Goal: Use online tool/utility: Utilize a website feature to perform a specific function

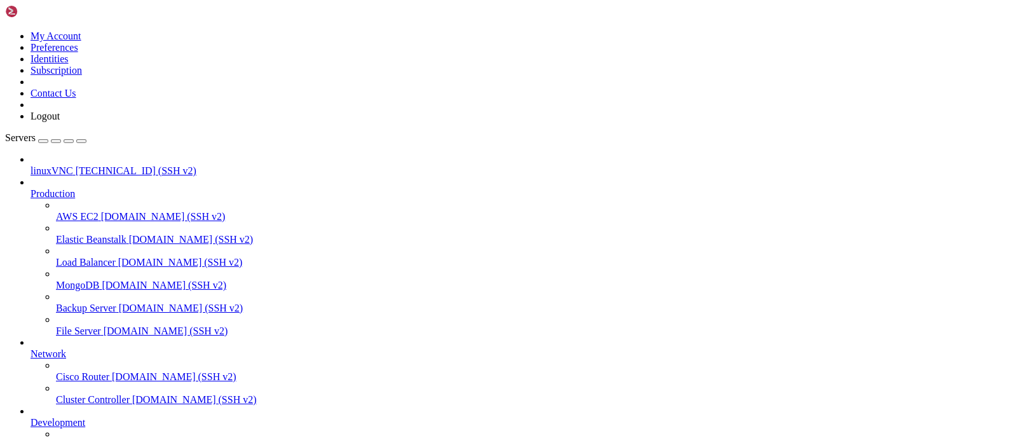
scroll to position [108, 0]
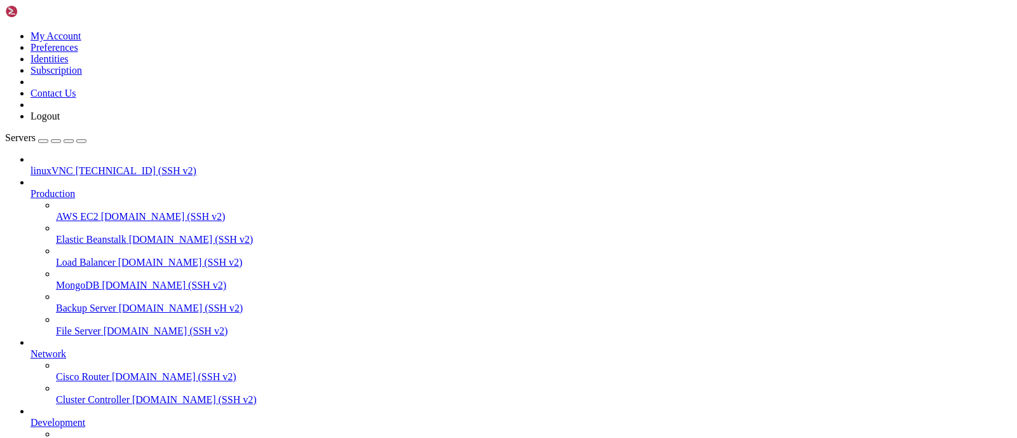
click at [81, 141] on icon "button" at bounding box center [81, 141] width 0 height 0
drag, startPoint x: 402, startPoint y: 658, endPoint x: 444, endPoint y: 660, distance: 42.0
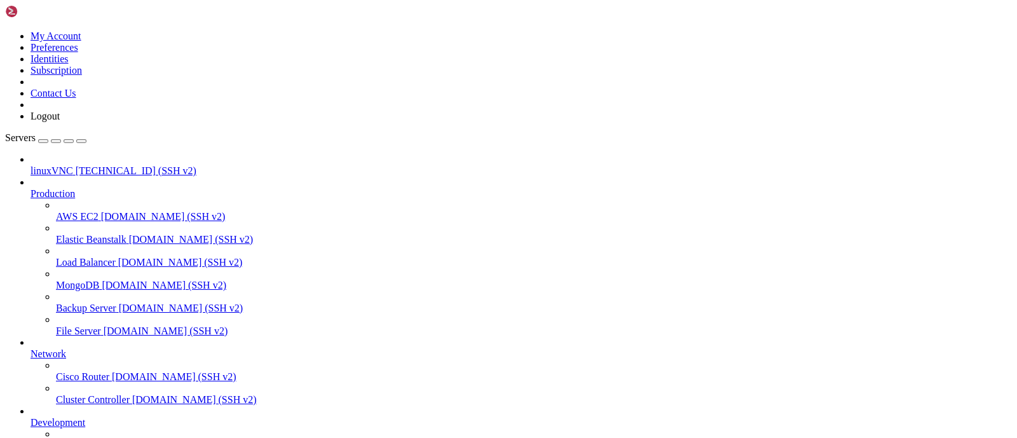
drag, startPoint x: 478, startPoint y: 750, endPoint x: 5, endPoint y: 806, distance: 475.7
drag, startPoint x: 8, startPoint y: 745, endPoint x: 475, endPoint y: 744, distance: 467.3
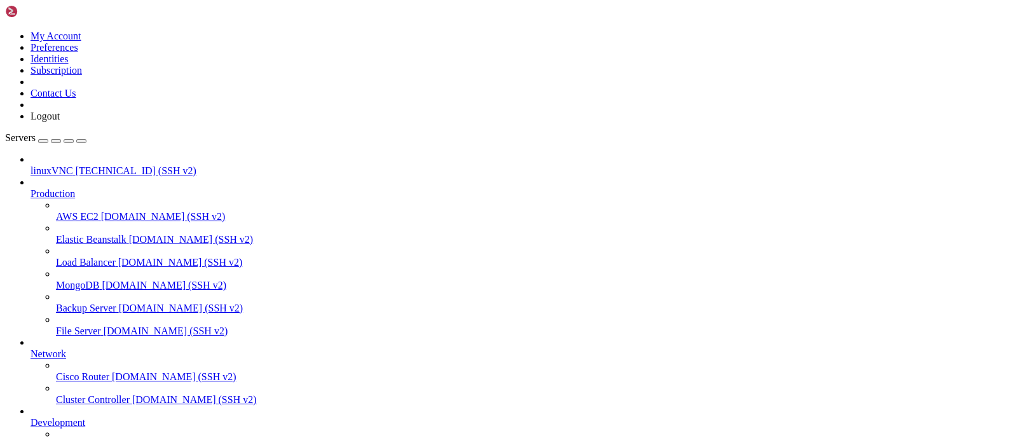
drag, startPoint x: 765, startPoint y: 753, endPoint x: 771, endPoint y: 820, distance: 66.4
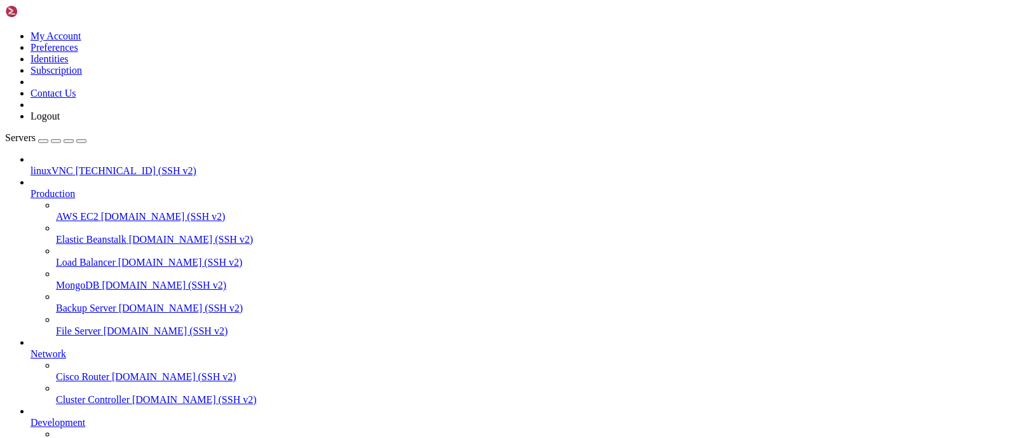
drag, startPoint x: 122, startPoint y: 776, endPoint x: 123, endPoint y: 794, distance: 17.2
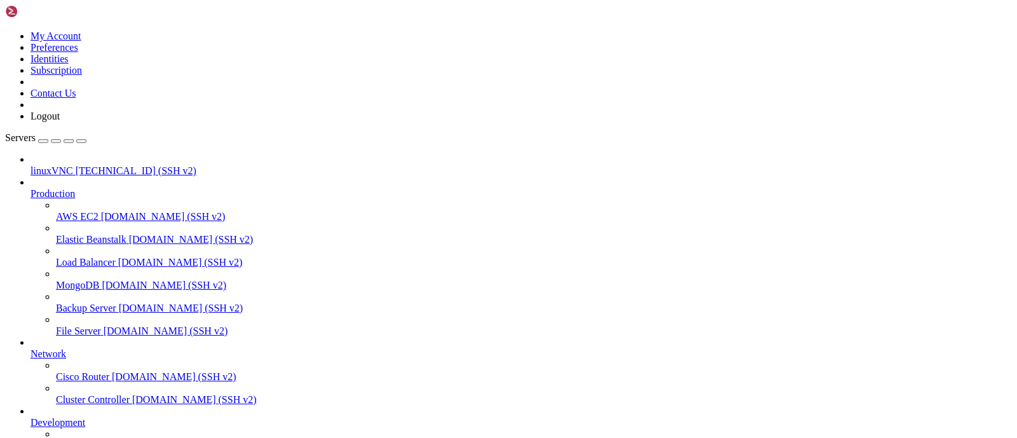
drag, startPoint x: 134, startPoint y: 774, endPoint x: 134, endPoint y: 799, distance: 24.8
drag, startPoint x: 236, startPoint y: 773, endPoint x: 248, endPoint y: 893, distance: 120.8
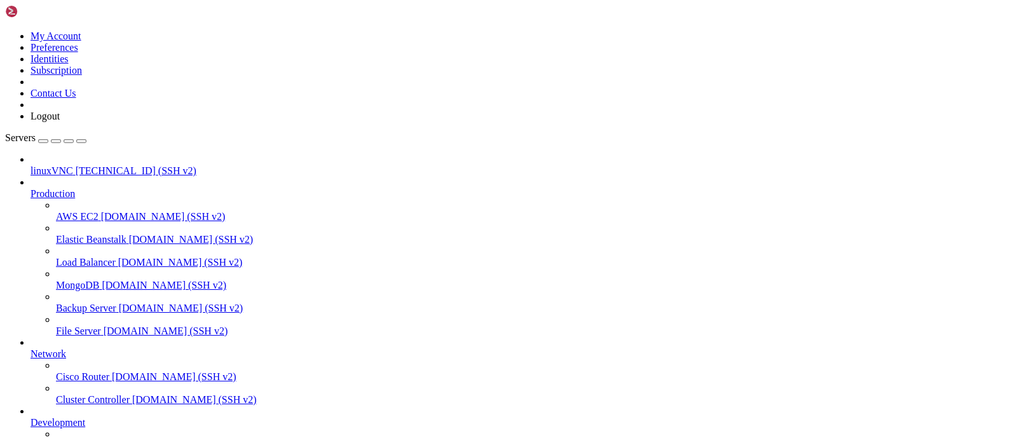
drag, startPoint x: 224, startPoint y: 838, endPoint x: 233, endPoint y: 863, distance: 26.1
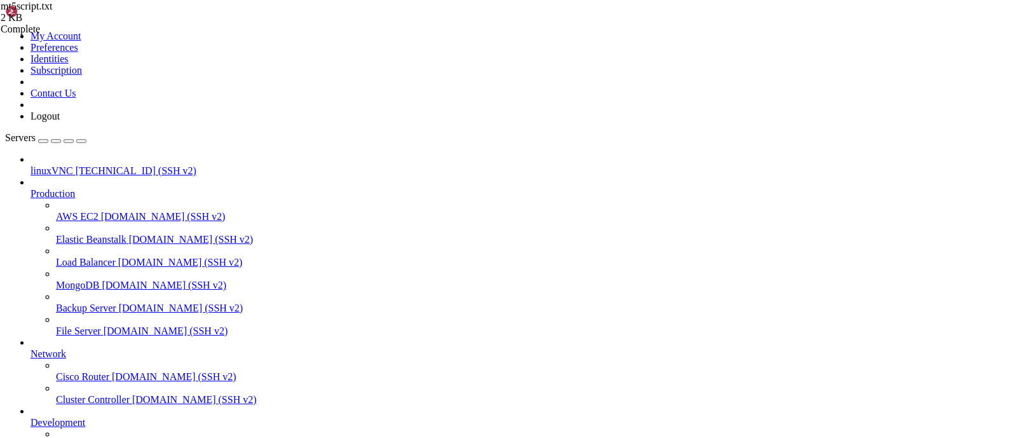
click at [81, 141] on icon "button" at bounding box center [81, 141] width 0 height 0
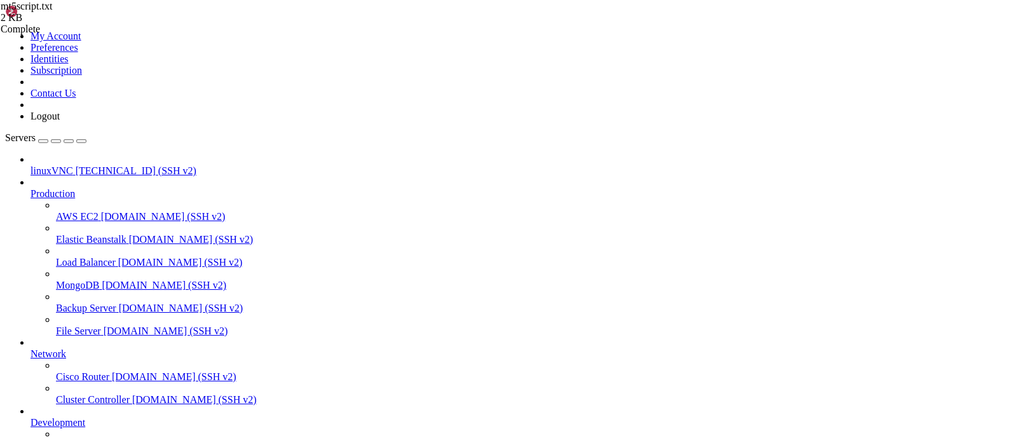
scroll to position [0, 0]
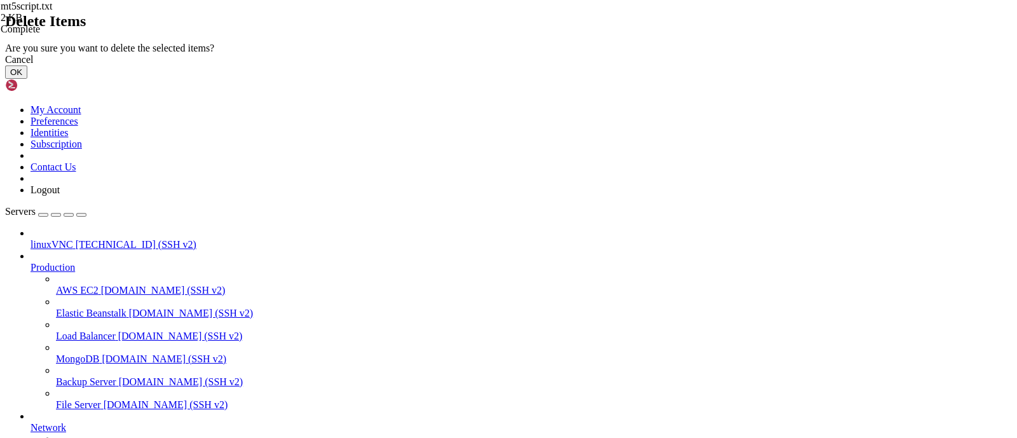
click at [27, 79] on button "OK" at bounding box center [16, 71] width 22 height 13
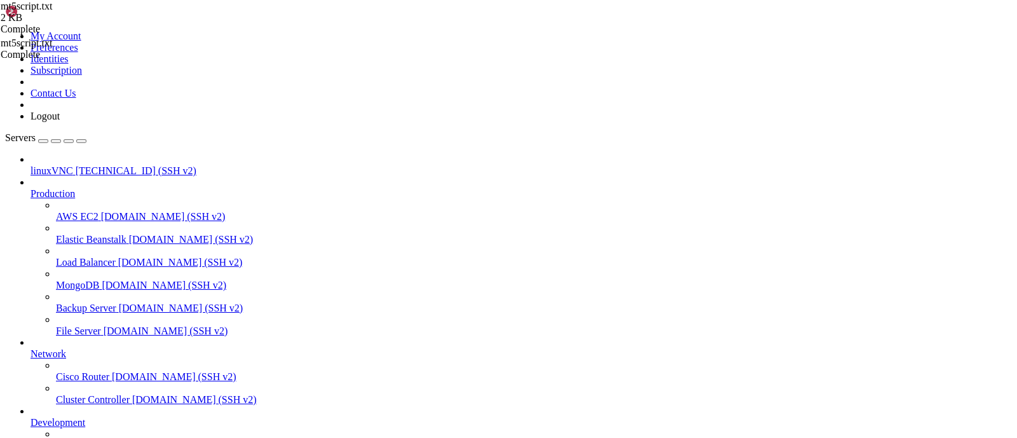
scroll to position [0, 0]
type input "/usr"
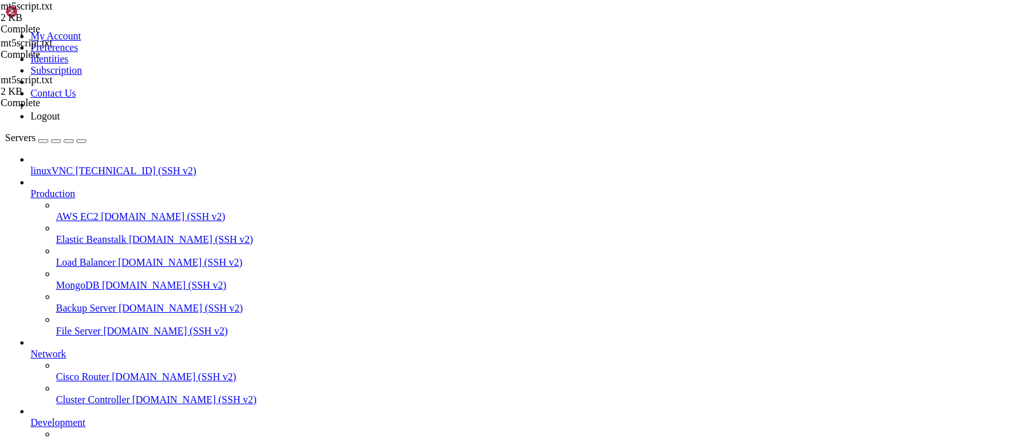
drag, startPoint x: 76, startPoint y: 877, endPoint x: 23, endPoint y: 1033, distance: 164.7
drag, startPoint x: 1000, startPoint y: 814, endPoint x: 1003, endPoint y: 862, distance: 47.8
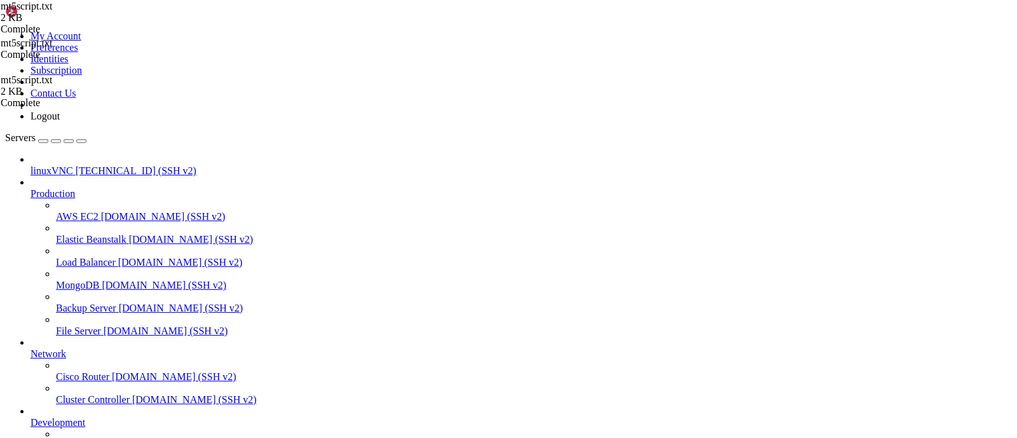
drag, startPoint x: 335, startPoint y: 913, endPoint x: 417, endPoint y: 1065, distance: 172.7
drag, startPoint x: 1001, startPoint y: 863, endPoint x: 1003, endPoint y: 903, distance: 40.1
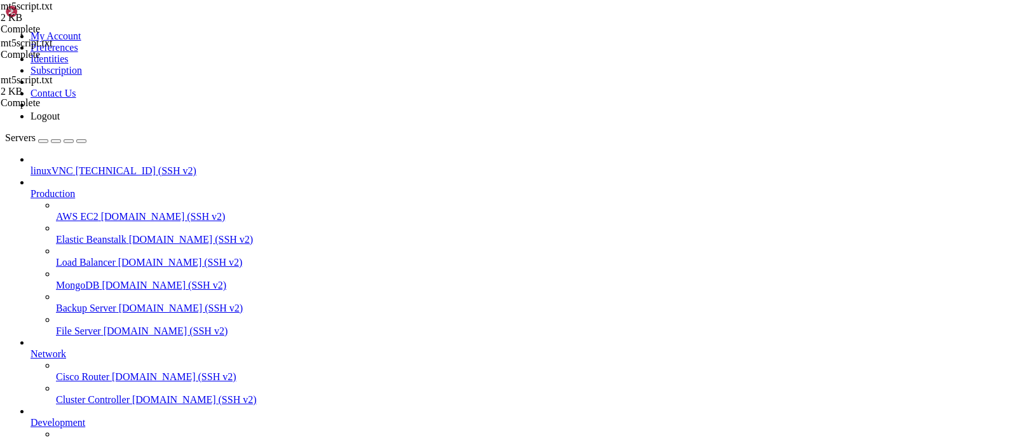
drag, startPoint x: 7, startPoint y: 803, endPoint x: 191, endPoint y: 1052, distance: 309.5
drag, startPoint x: 1000, startPoint y: 904, endPoint x: 1003, endPoint y: 982, distance: 78.3
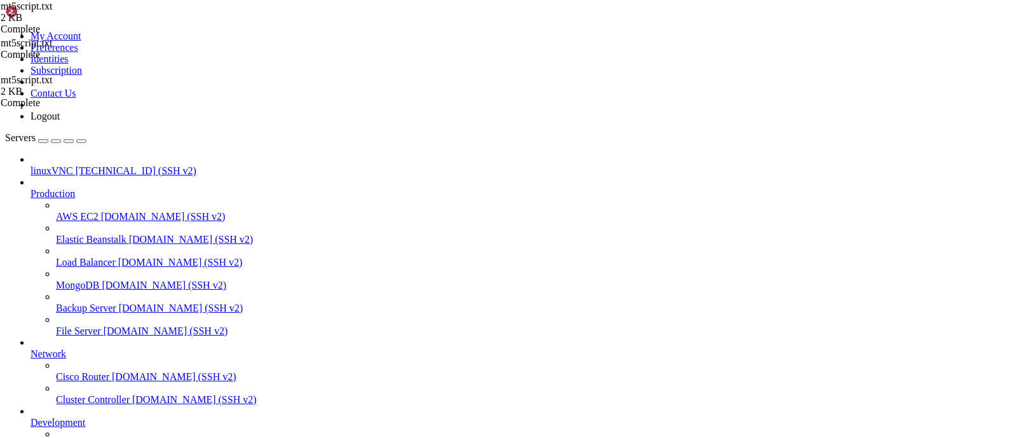
drag, startPoint x: 179, startPoint y: 968, endPoint x: 7, endPoint y: 1022, distance: 180.4
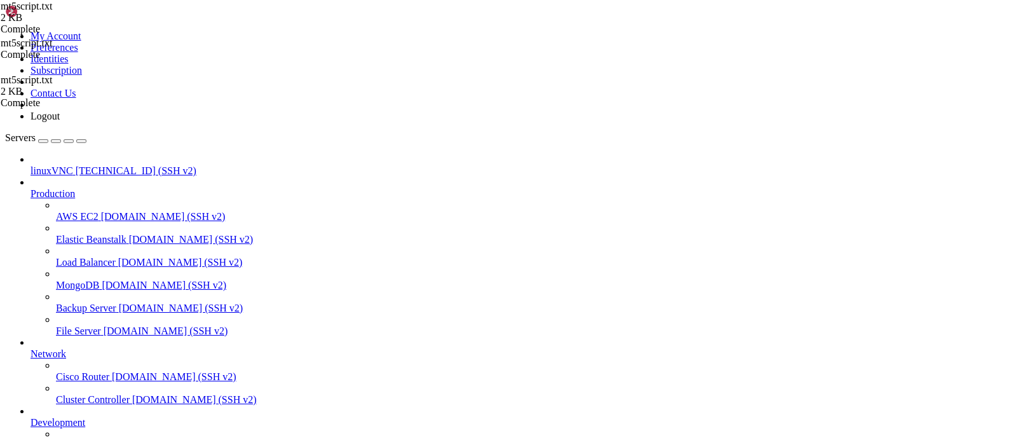
drag, startPoint x: 68, startPoint y: 686, endPoint x: 81, endPoint y: 686, distance: 12.7
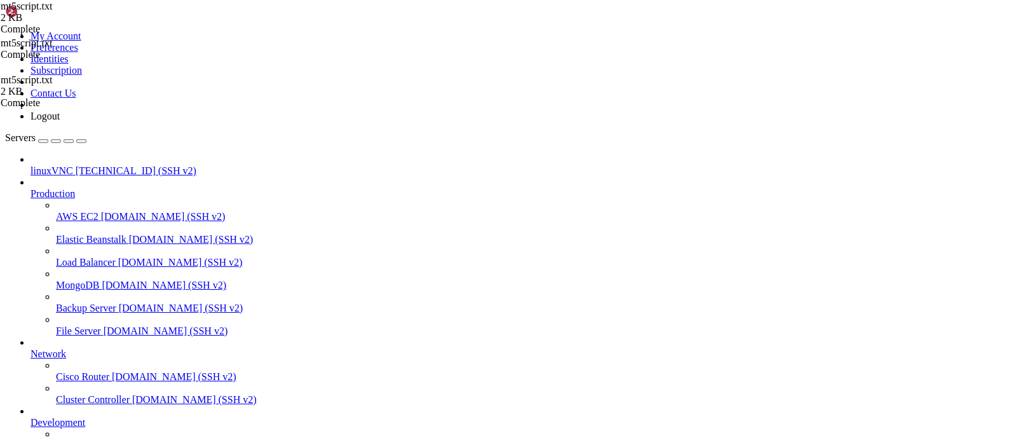
scroll to position [32, 0]
